Goal: Answer question/provide support

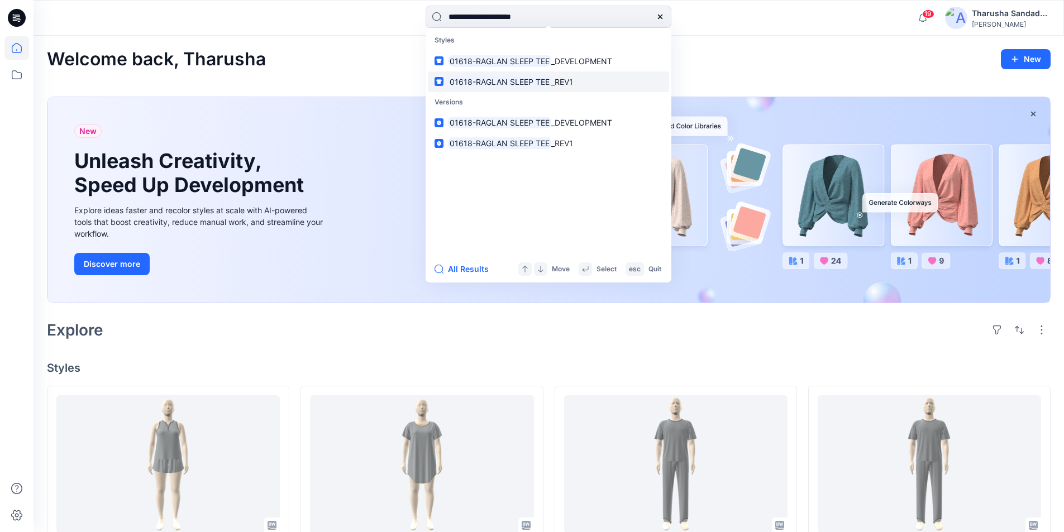
type input "**********"
click at [504, 86] on mark "01618-RAGLAN SLEEP TEE" at bounding box center [499, 81] width 103 height 13
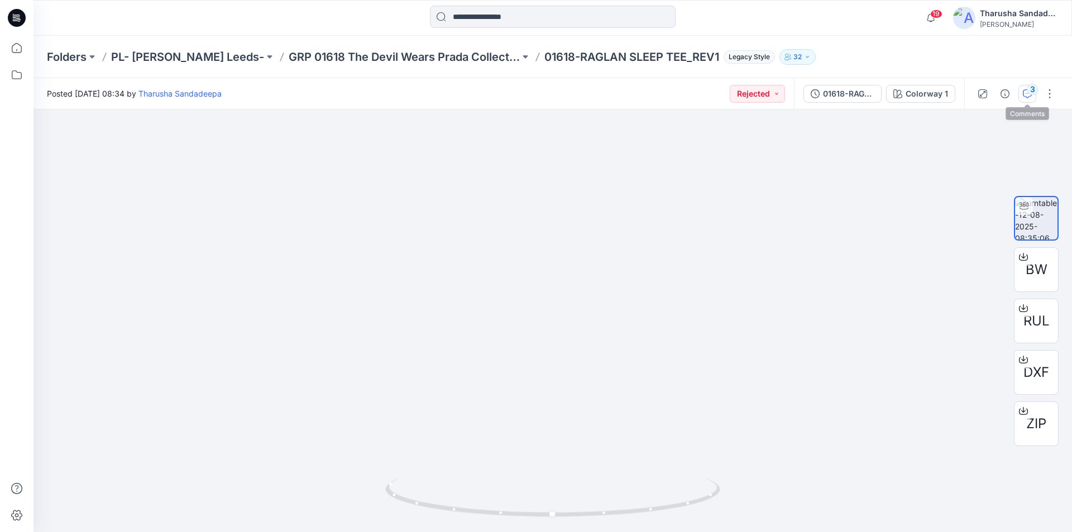
click at [1027, 95] on icon "button" at bounding box center [1027, 93] width 9 height 9
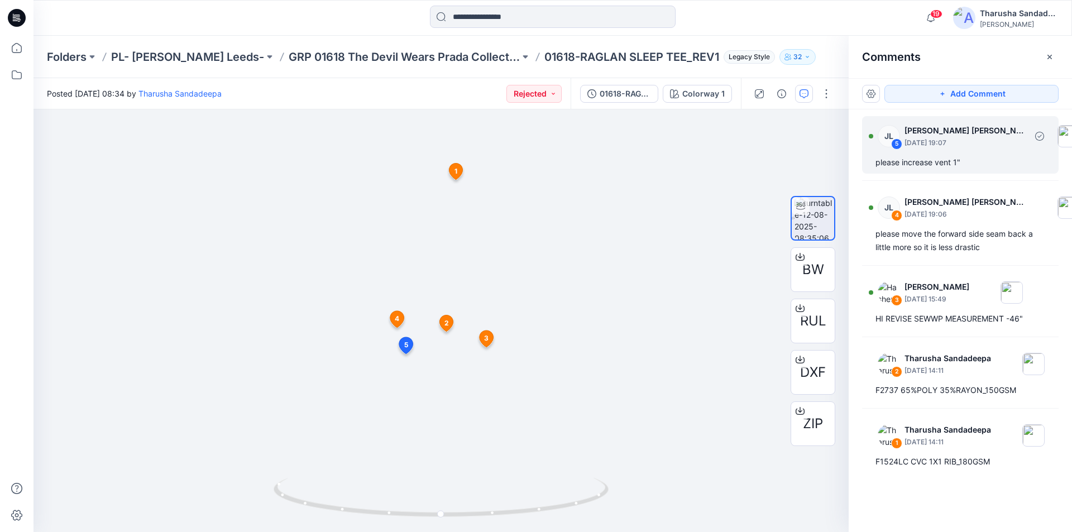
click at [930, 169] on div "JL 5 [PERSON_NAME] [PERSON_NAME] [DATE] 19:07 please increase vent 1"" at bounding box center [960, 145] width 197 height 58
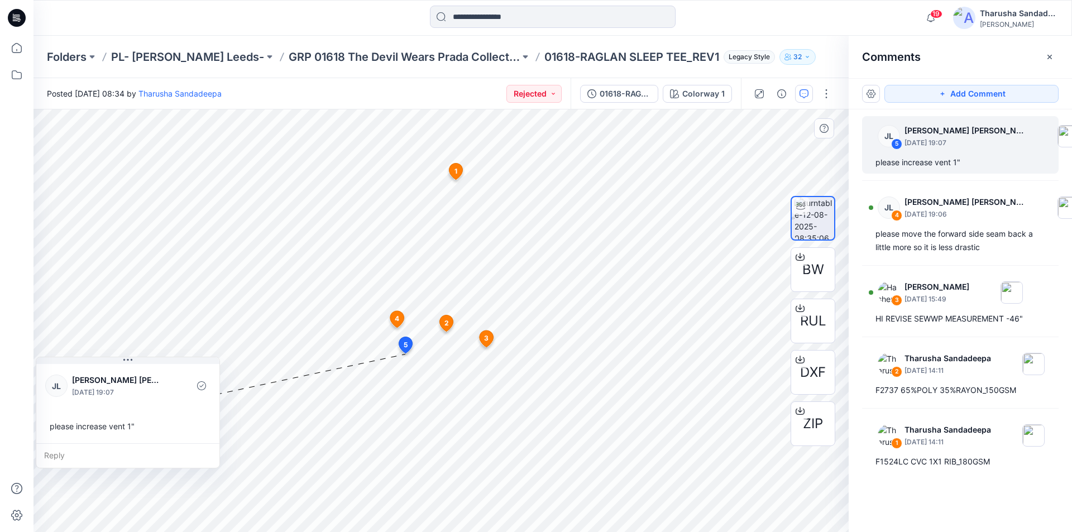
drag, startPoint x: 312, startPoint y: 422, endPoint x: 52, endPoint y: 370, distance: 264.7
click at [52, 371] on div "[PERSON_NAME] [PERSON_NAME] [PERSON_NAME] [DATE] 19:07" at bounding box center [127, 386] width 165 height 31
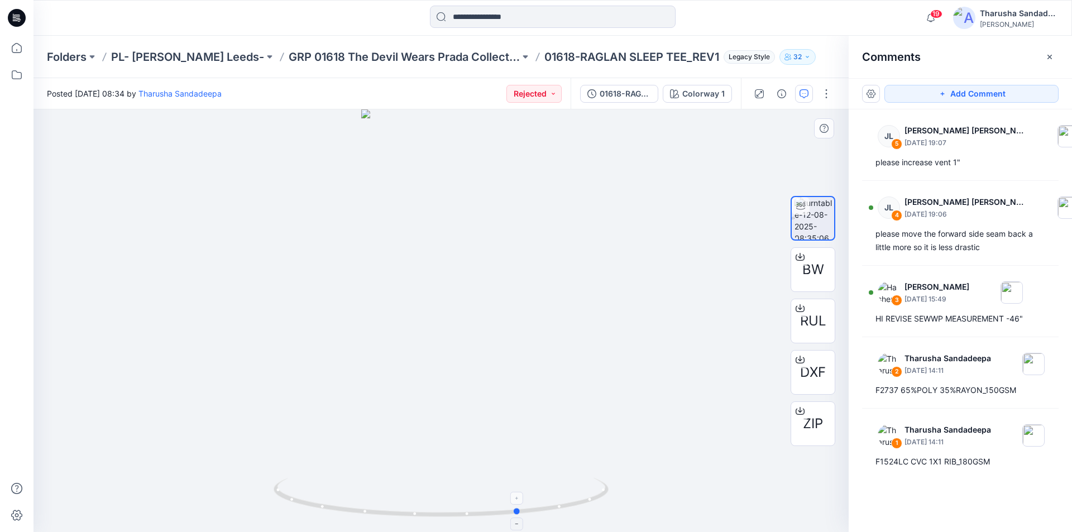
drag, startPoint x: 490, startPoint y: 505, endPoint x: 569, endPoint y: 494, distance: 79.5
click at [569, 494] on icon at bounding box center [443, 499] width 338 height 42
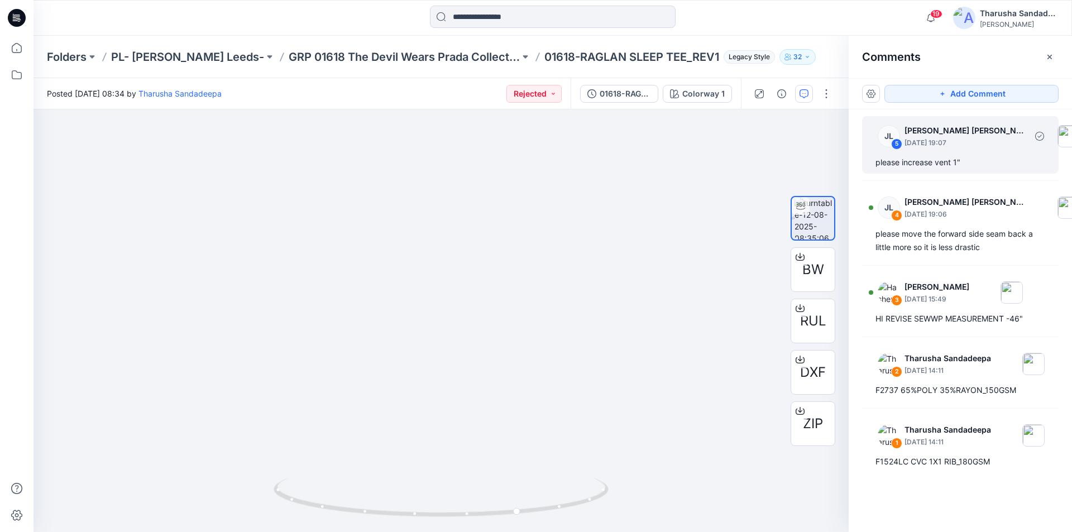
click at [940, 162] on div "please increase vent 1"" at bounding box center [961, 162] width 170 height 13
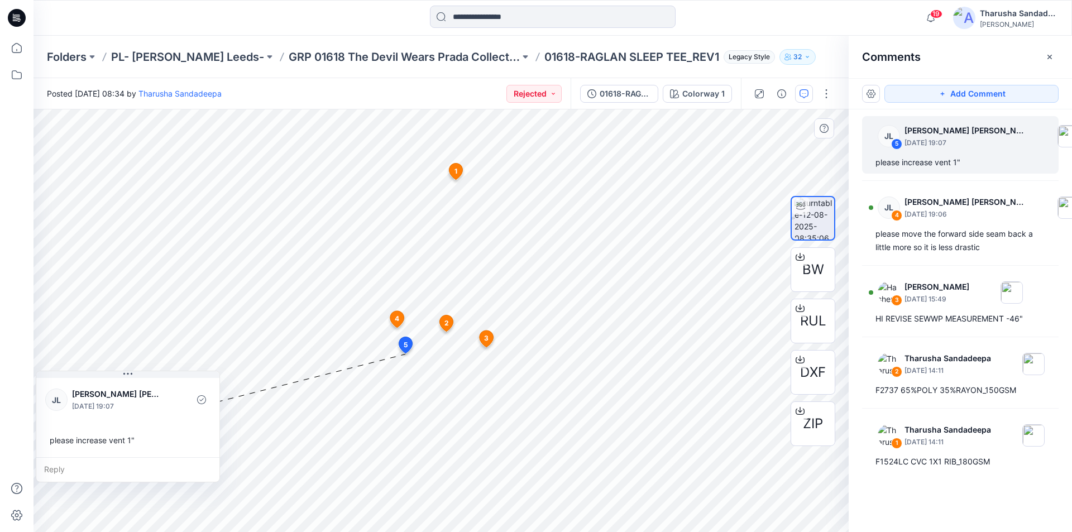
drag, startPoint x: 455, startPoint y: 374, endPoint x: 85, endPoint y: 386, distance: 370.5
click at [85, 386] on div "[PERSON_NAME] [PERSON_NAME] [PERSON_NAME] [DATE] 19:07" at bounding box center [127, 400] width 165 height 31
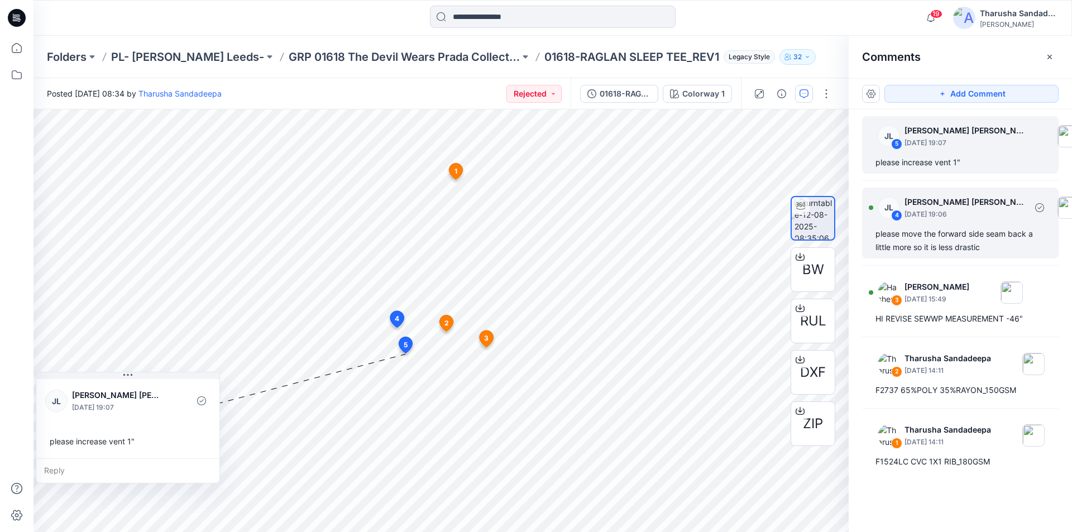
click at [905, 243] on div "please move the forward side seam back a little more so it is less drastic" at bounding box center [961, 240] width 170 height 27
